Goal: Find specific page/section: Find specific page/section

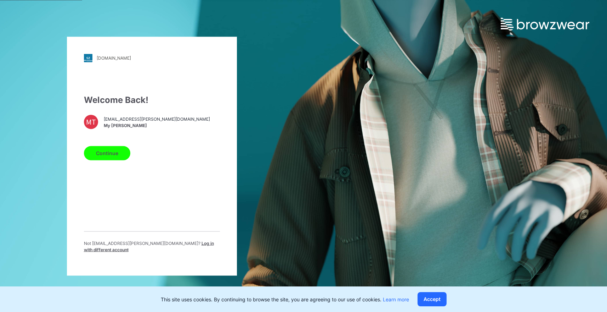
click at [111, 158] on button "Continue" at bounding box center [107, 153] width 46 height 14
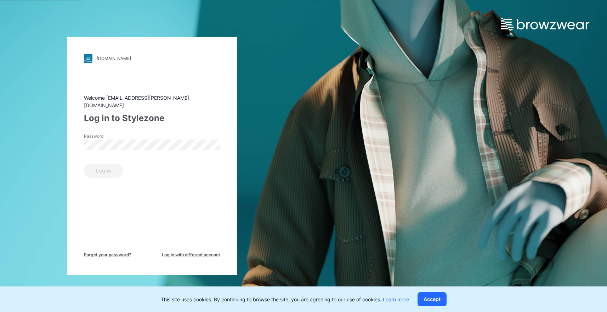
click at [120, 135] on label "Password" at bounding box center [109, 136] width 50 height 6
click at [102, 167] on button "Log in" at bounding box center [103, 170] width 39 height 14
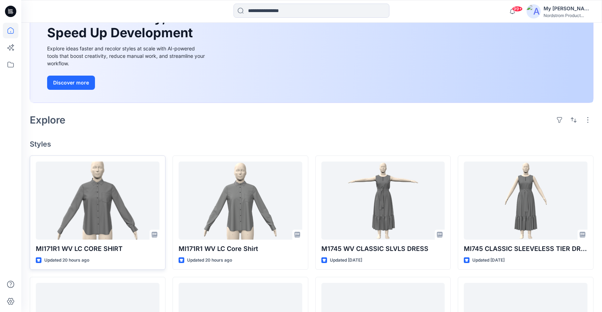
scroll to position [143, 0]
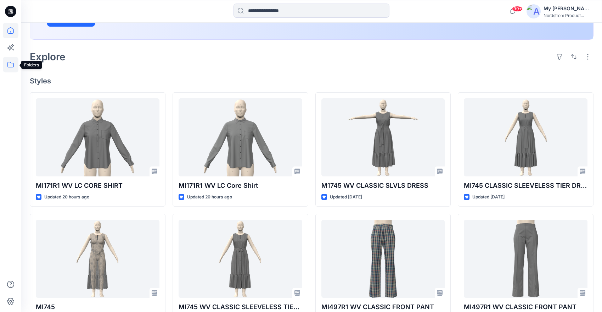
click at [7, 70] on icon at bounding box center [11, 65] width 16 height 16
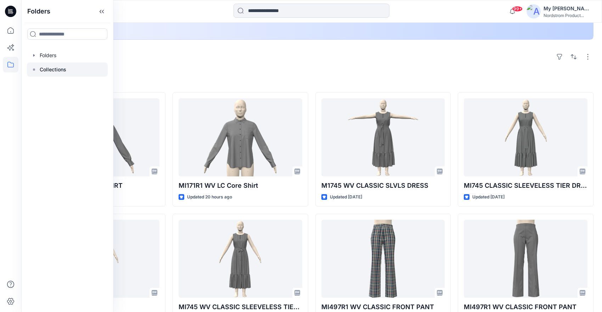
click at [57, 71] on p "Collections" at bounding box center [53, 69] width 27 height 9
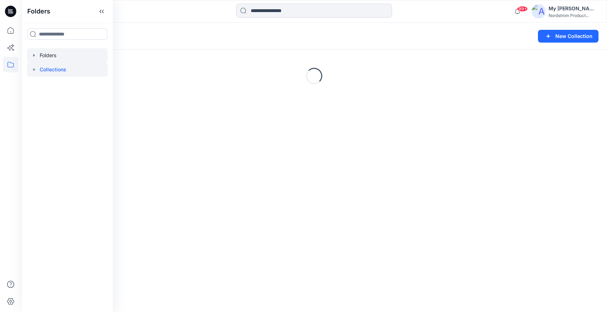
click at [59, 53] on div at bounding box center [67, 55] width 81 height 14
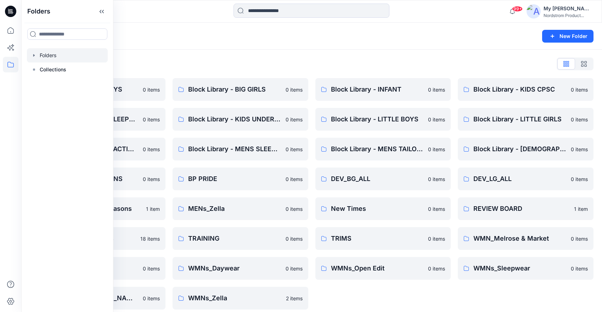
click at [165, 52] on div "Folders List Block Library - BIG BOYS 0 items Block Library - KIDS SLEEPWEAR AL…" at bounding box center [311, 184] width 581 height 268
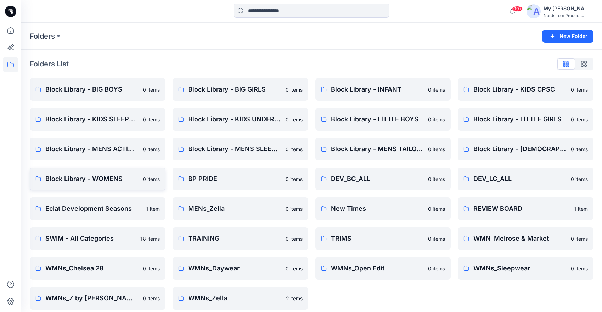
click at [99, 175] on p "Block Library - WOMENS" at bounding box center [91, 179] width 93 height 10
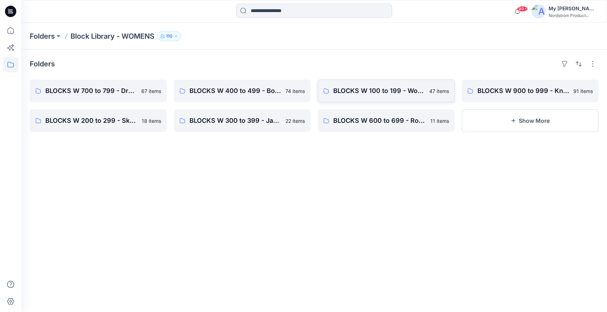
click at [430, 90] on p "47 items" at bounding box center [440, 90] width 20 height 7
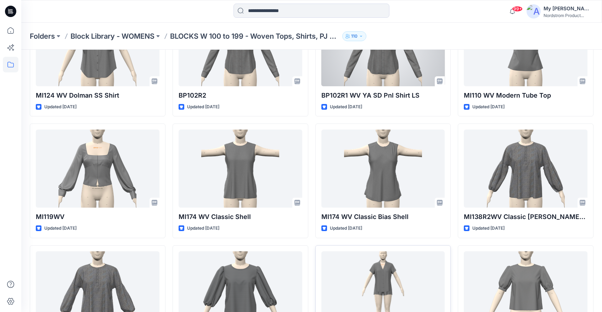
scroll to position [239, 0]
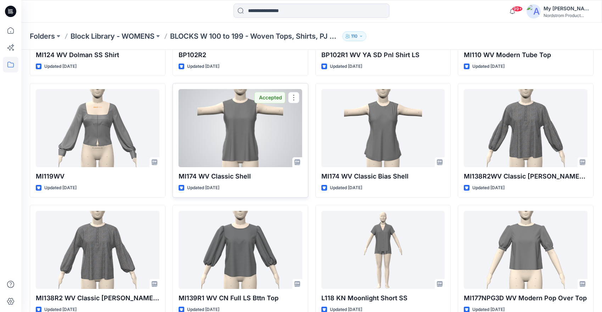
click at [250, 140] on div at bounding box center [241, 128] width 124 height 78
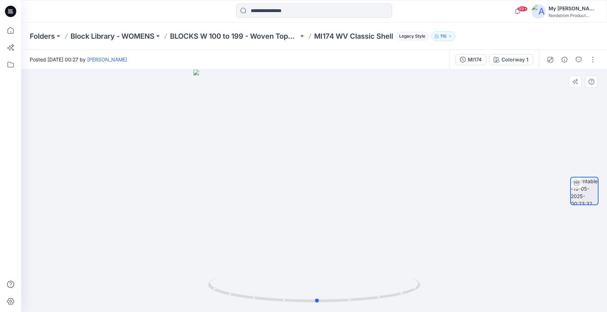
drag, startPoint x: 458, startPoint y: 146, endPoint x: 248, endPoint y: 167, distance: 210.5
click at [248, 167] on div at bounding box center [314, 190] width 586 height 242
drag, startPoint x: 316, startPoint y: 37, endPoint x: 395, endPoint y: 36, distance: 78.3
click at [393, 36] on p "MI174 WV Classic Shell" at bounding box center [353, 36] width 79 height 10
copy p "MI174 WV Classic Shell"
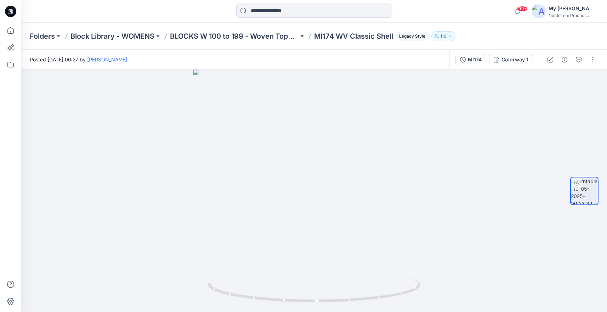
click at [415, 59] on div "Posted [DATE] 00:27 by [PERSON_NAME]" at bounding box center [235, 59] width 428 height 19
click at [219, 34] on p "BLOCKS W 100 to 199 - Woven Tops, Shirts, PJ Tops" at bounding box center [234, 36] width 129 height 10
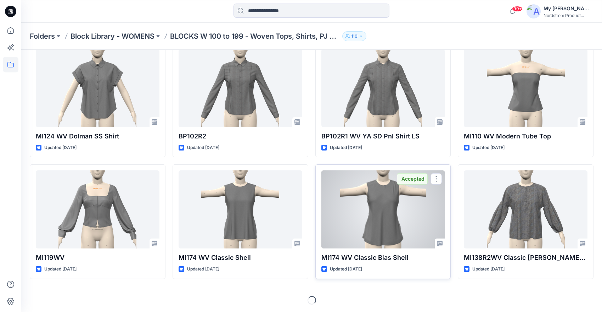
scroll to position [159, 0]
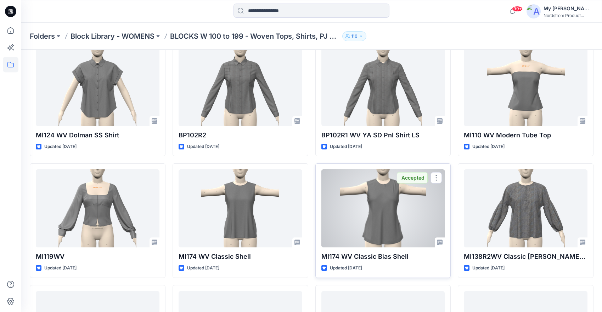
click at [381, 203] on div at bounding box center [383, 208] width 124 height 78
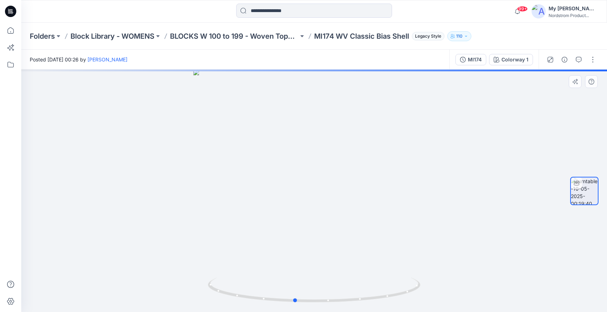
drag, startPoint x: 420, startPoint y: 178, endPoint x: 190, endPoint y: 197, distance: 230.8
click at [190, 197] on div at bounding box center [314, 190] width 586 height 242
drag, startPoint x: 315, startPoint y: 35, endPoint x: 411, endPoint y: 37, distance: 95.3
click at [409, 37] on p "MI174 WV Classic Bias Shell" at bounding box center [361, 36] width 95 height 10
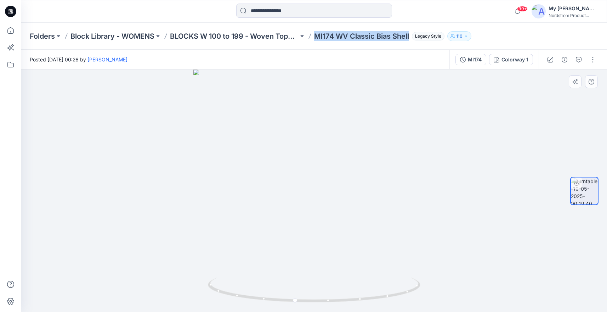
copy p "MI174 WV Classic Bias Shell"
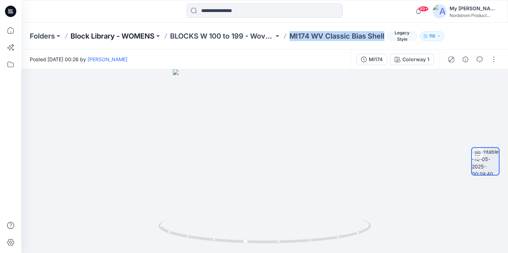
click at [129, 38] on p "Block Library - WOMENS" at bounding box center [113, 36] width 84 height 10
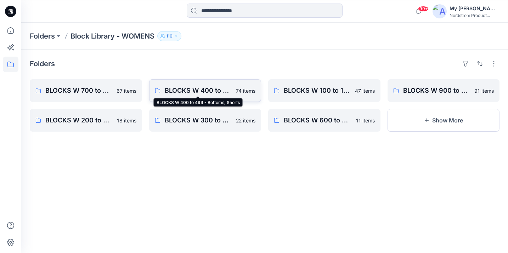
click at [170, 93] on p "BLOCKS W 400 to 499 - Bottoms, Shorts" at bounding box center [198, 91] width 67 height 10
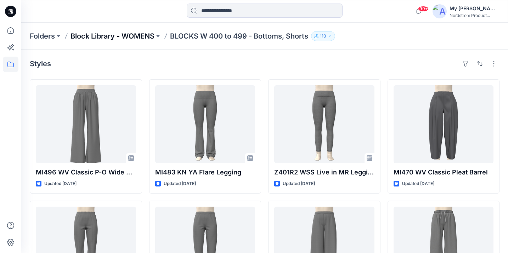
click at [130, 35] on p "Block Library - WOMENS" at bounding box center [113, 36] width 84 height 10
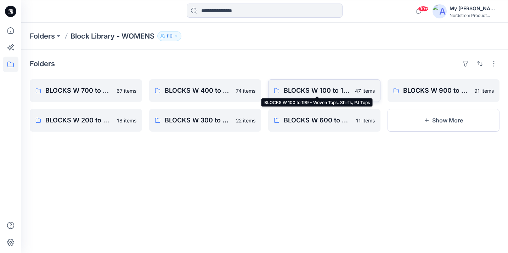
click at [336, 94] on p "BLOCKS W 100 to 199 - Woven Tops, Shirts, PJ Tops" at bounding box center [317, 91] width 67 height 10
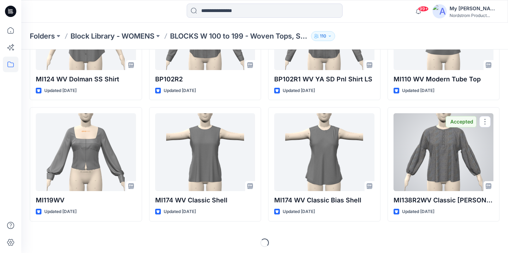
scroll to position [217, 0]
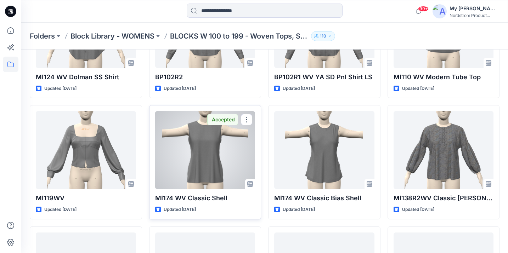
click at [222, 157] on div at bounding box center [205, 150] width 100 height 78
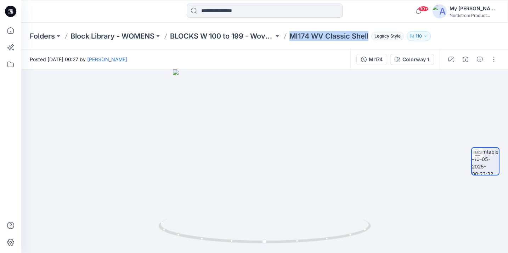
drag, startPoint x: 291, startPoint y: 33, endPoint x: 347, endPoint y: 49, distance: 58.4
click at [347, 49] on div "Folders Block Library - WOMENS BLOCKS W 100 to 199 - Woven Tops, Shirts, PJ Top…" at bounding box center [264, 36] width 487 height 27
click at [348, 25] on div "Folders Block Library - WOMENS BLOCKS W 100 to 199 - Woven Tops, Shirts, PJ Top…" at bounding box center [264, 36] width 487 height 27
drag, startPoint x: 291, startPoint y: 37, endPoint x: 349, endPoint y: 45, distance: 59.4
click at [349, 45] on div "Folders Block Library - WOMENS BLOCKS W 100 to 199 - Woven Tops, Shirts, PJ Top…" at bounding box center [264, 36] width 487 height 27
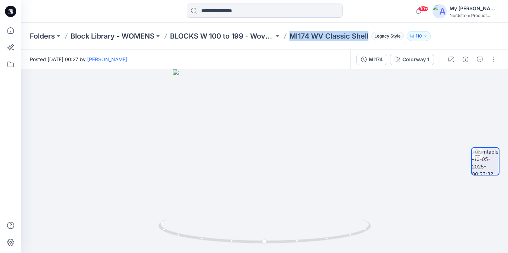
click at [349, 26] on div "Folders Block Library - WOMENS BLOCKS W 100 to 199 - Woven Tops, Shirts, PJ Top…" at bounding box center [264, 36] width 487 height 27
drag, startPoint x: 370, startPoint y: 37, endPoint x: 321, endPoint y: 29, distance: 48.9
click at [321, 29] on div "Folders Block Library - WOMENS BLOCKS W 100 to 199 - Woven Tops, Shirts, PJ Top…" at bounding box center [264, 36] width 487 height 27
click at [319, 24] on div "Folders Block Library - WOMENS BLOCKS W 100 to 199 - Woven Tops, Shirts, PJ Top…" at bounding box center [264, 36] width 487 height 27
drag, startPoint x: 291, startPoint y: 35, endPoint x: 353, endPoint y: 31, distance: 62.5
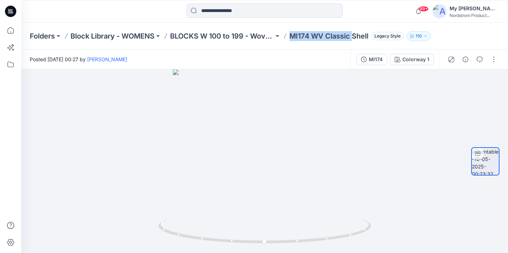
click at [354, 31] on p "MI174 WV Classic Shell" at bounding box center [329, 36] width 79 height 10
click at [352, 30] on div "Folders Block Library - WOMENS BLOCKS W 100 to 199 - Woven Tops, Shirts, PJ Top…" at bounding box center [264, 36] width 487 height 27
drag, startPoint x: 290, startPoint y: 34, endPoint x: 371, endPoint y: 37, distance: 81.2
click at [371, 37] on div "Folders Block Library - WOMENS BLOCKS W 100 to 199 - Woven Tops, Shirts, PJ Top…" at bounding box center [237, 36] width 415 height 10
copy p "MI174 WV Classic Shell"
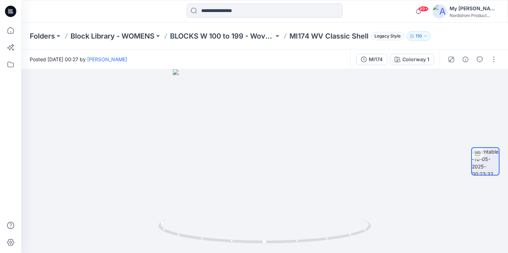
click at [370, 21] on div "99+ Notifications [PERSON_NAME] has updated MI171R1 WV LC CORE SHIRT with MI171…" at bounding box center [264, 11] width 487 height 23
drag, startPoint x: 388, startPoint y: 147, endPoint x: 208, endPoint y: 131, distance: 180.7
click at [208, 131] on div at bounding box center [264, 161] width 487 height 184
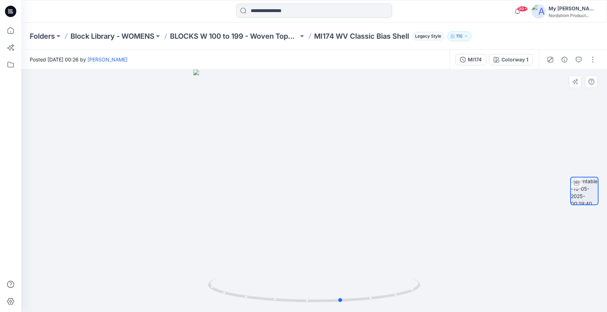
drag, startPoint x: 446, startPoint y: 211, endPoint x: 261, endPoint y: 230, distance: 186.4
click at [261, 230] on div at bounding box center [314, 190] width 586 height 242
drag, startPoint x: 315, startPoint y: 36, endPoint x: 411, endPoint y: 43, distance: 96.3
click at [411, 43] on div "Folders Block Library - WOMENS BLOCKS W 100 to 199 - Woven Tops, Shirts, PJ Top…" at bounding box center [314, 36] width 586 height 27
copy p "MI174 WV Classic Bias Shell"
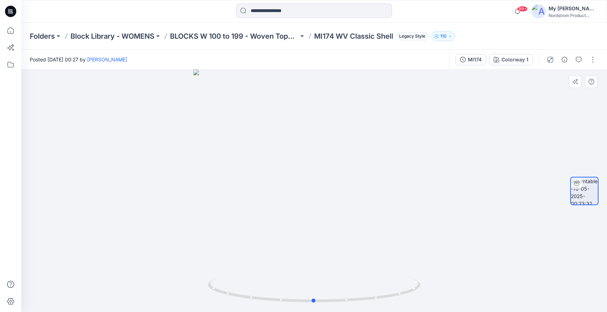
drag, startPoint x: 439, startPoint y: 206, endPoint x: 226, endPoint y: 231, distance: 214.4
click at [226, 231] on div at bounding box center [314, 190] width 586 height 242
drag, startPoint x: 452, startPoint y: 201, endPoint x: 460, endPoint y: 186, distance: 16.7
click at [460, 186] on div at bounding box center [314, 190] width 586 height 242
drag, startPoint x: 460, startPoint y: 186, endPoint x: 403, endPoint y: 197, distance: 58.2
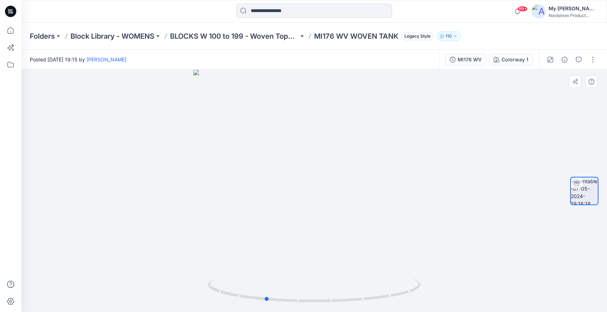
click at [403, 197] on div at bounding box center [314, 190] width 586 height 242
